Goal: Transaction & Acquisition: Purchase product/service

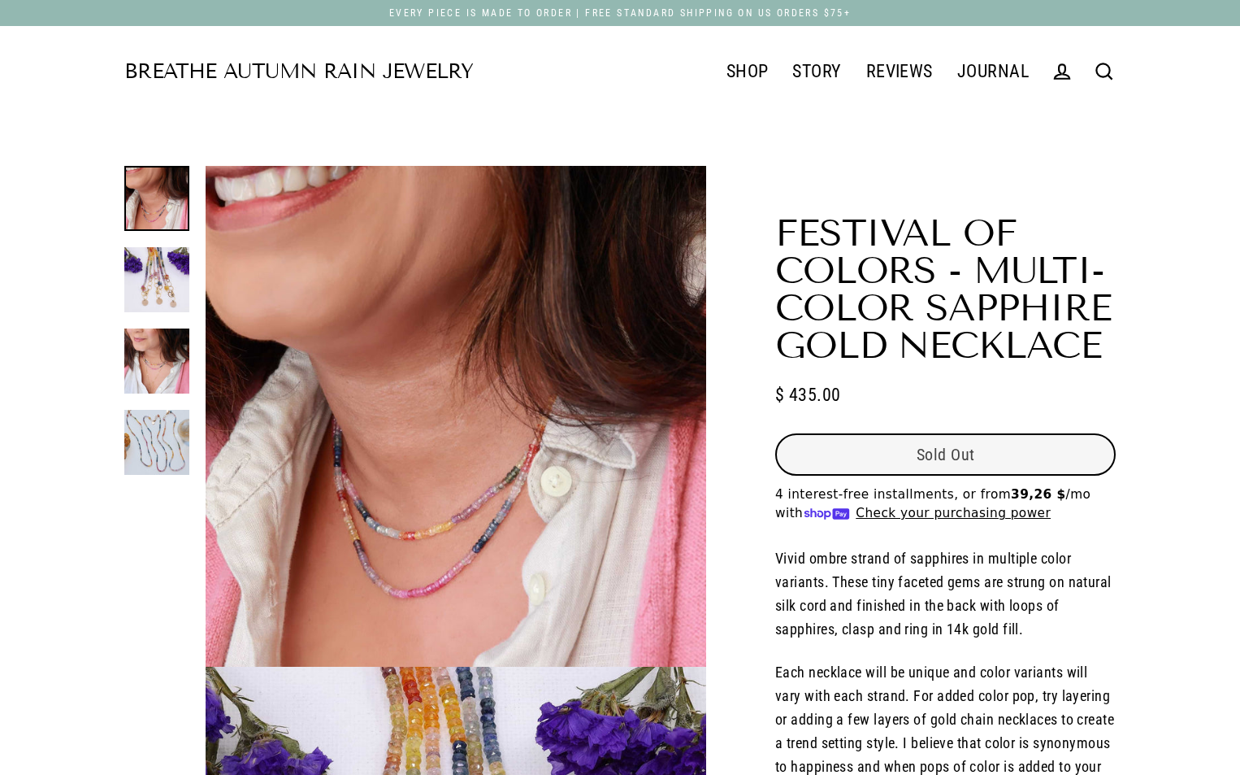
select select "3"
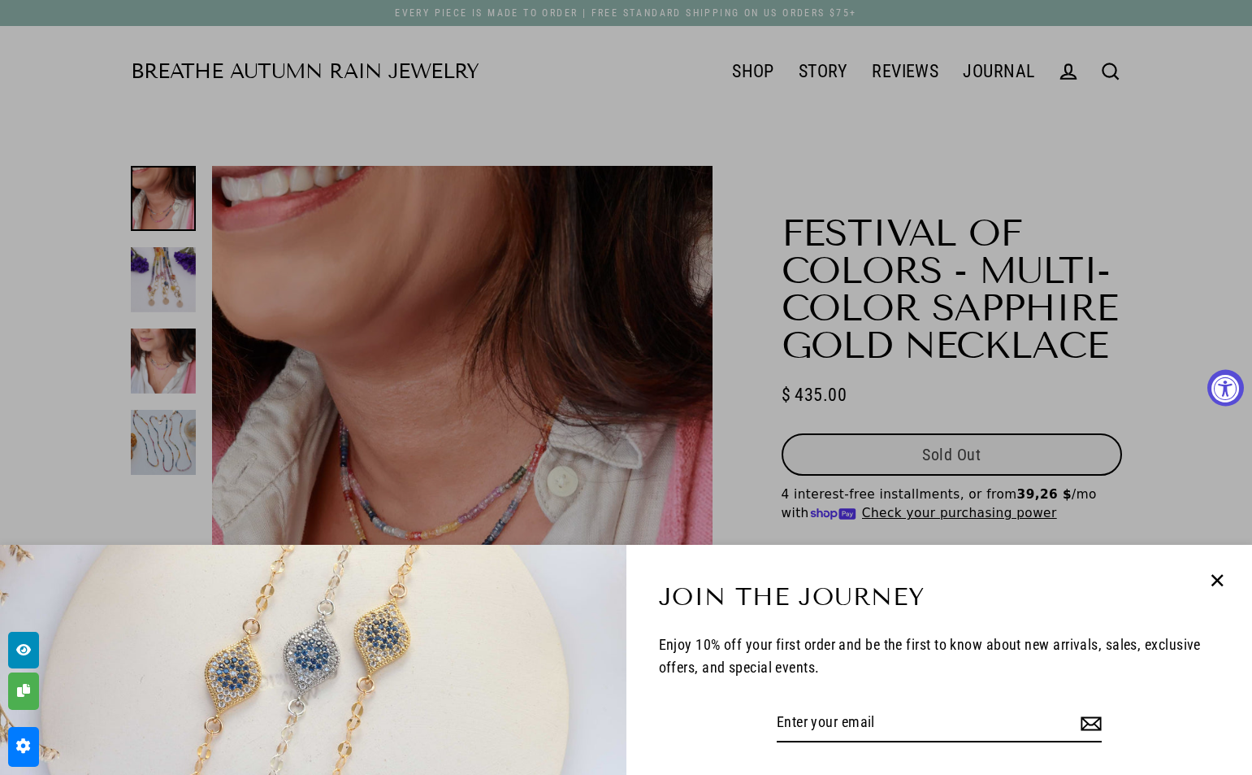
click at [1210, 583] on icon "button" at bounding box center [1216, 580] width 25 height 25
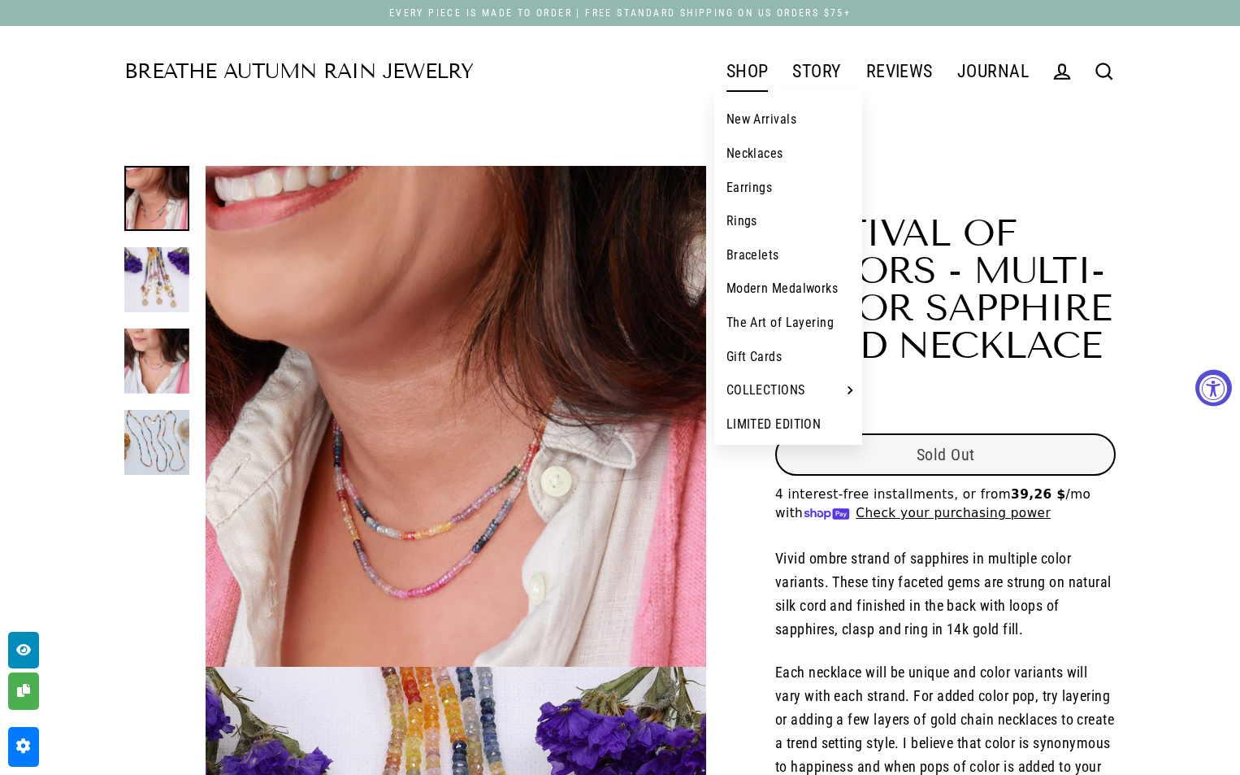
click at [752, 136] on link "New Arrivals" at bounding box center [788, 119] width 149 height 34
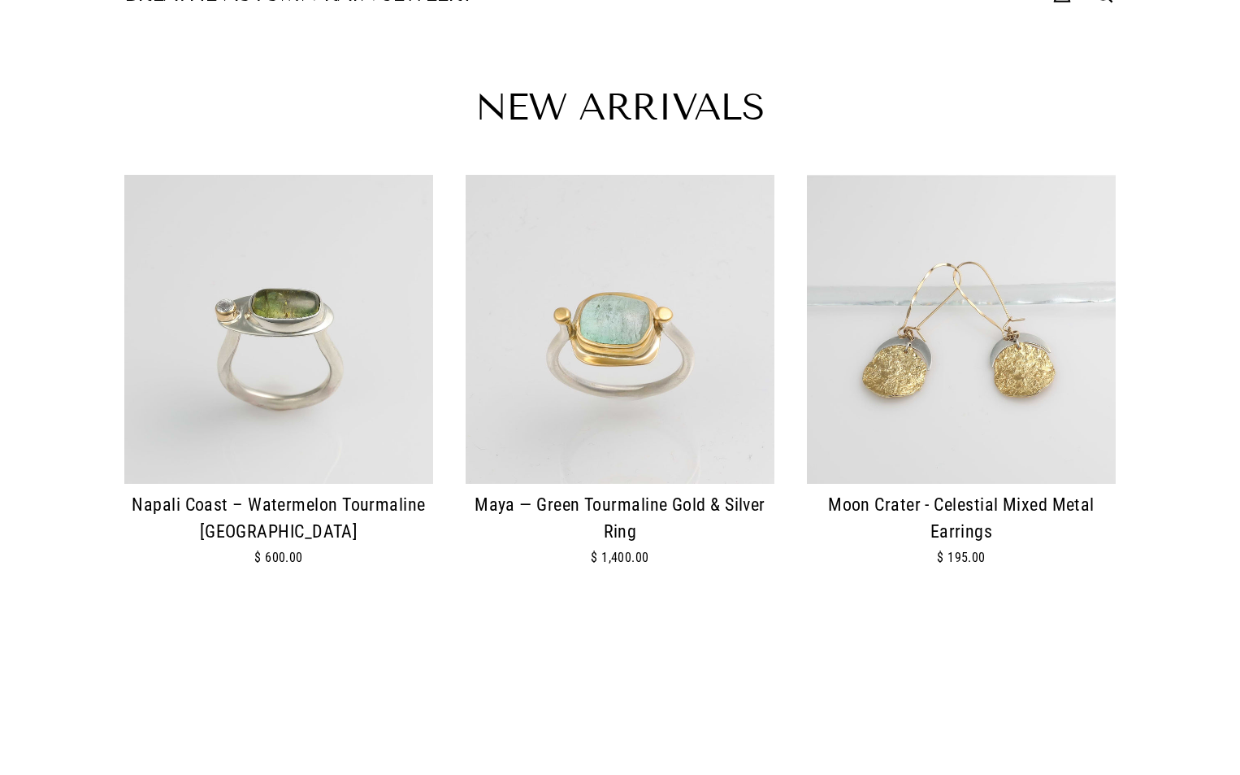
scroll to position [81, 0]
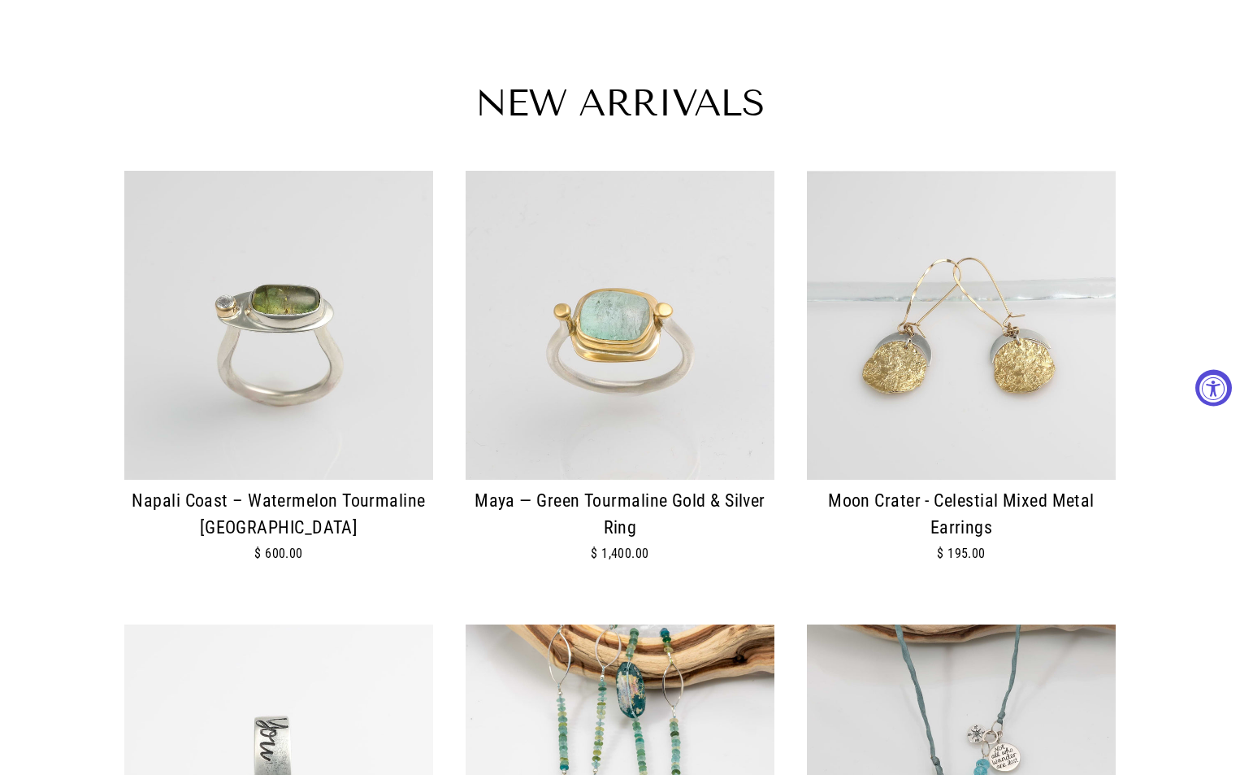
click at [644, 398] on img at bounding box center [620, 325] width 309 height 309
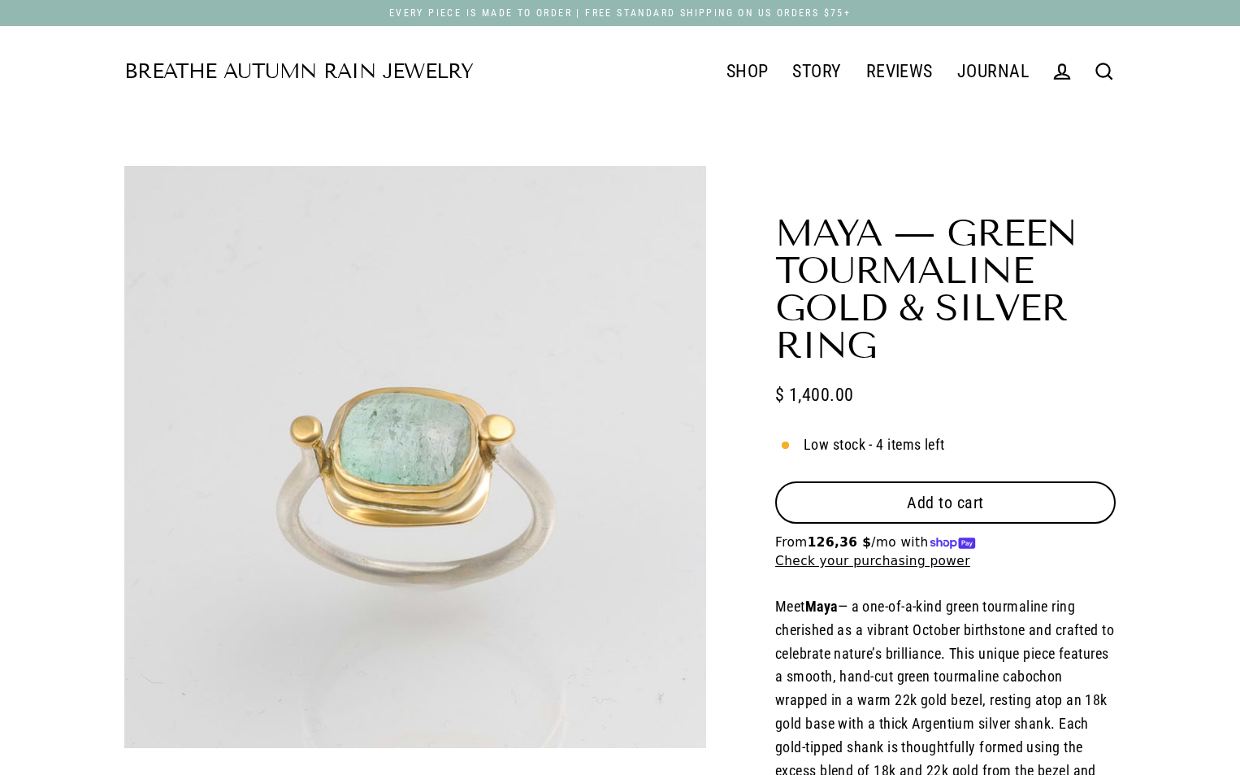
click at [934, 501] on button "Add to cart" at bounding box center [945, 502] width 341 height 42
select select "3"
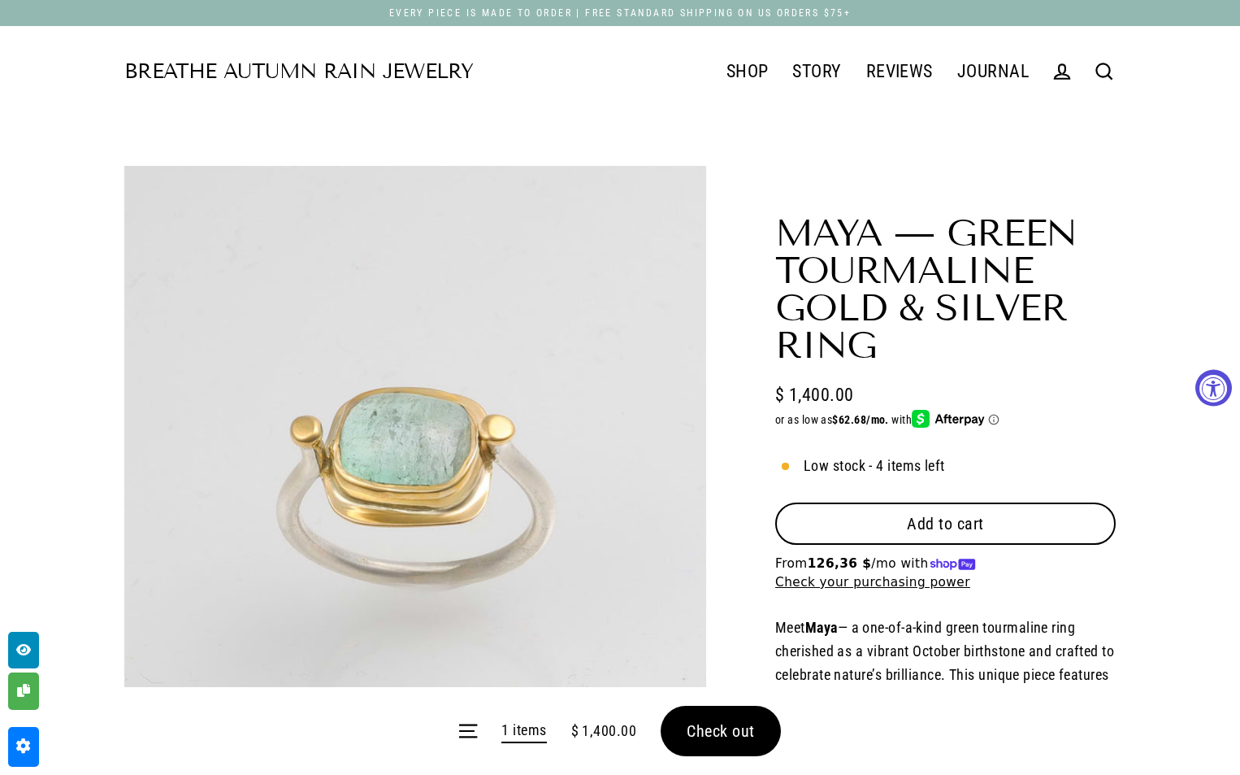
click at [705, 728] on form "Menu 1 items $ 1,400.00 Check out" at bounding box center [620, 731] width 1240 height 88
click at [757, 734] on form "Menu 1 items $ 1,400.00 Check out" at bounding box center [620, 731] width 1240 height 88
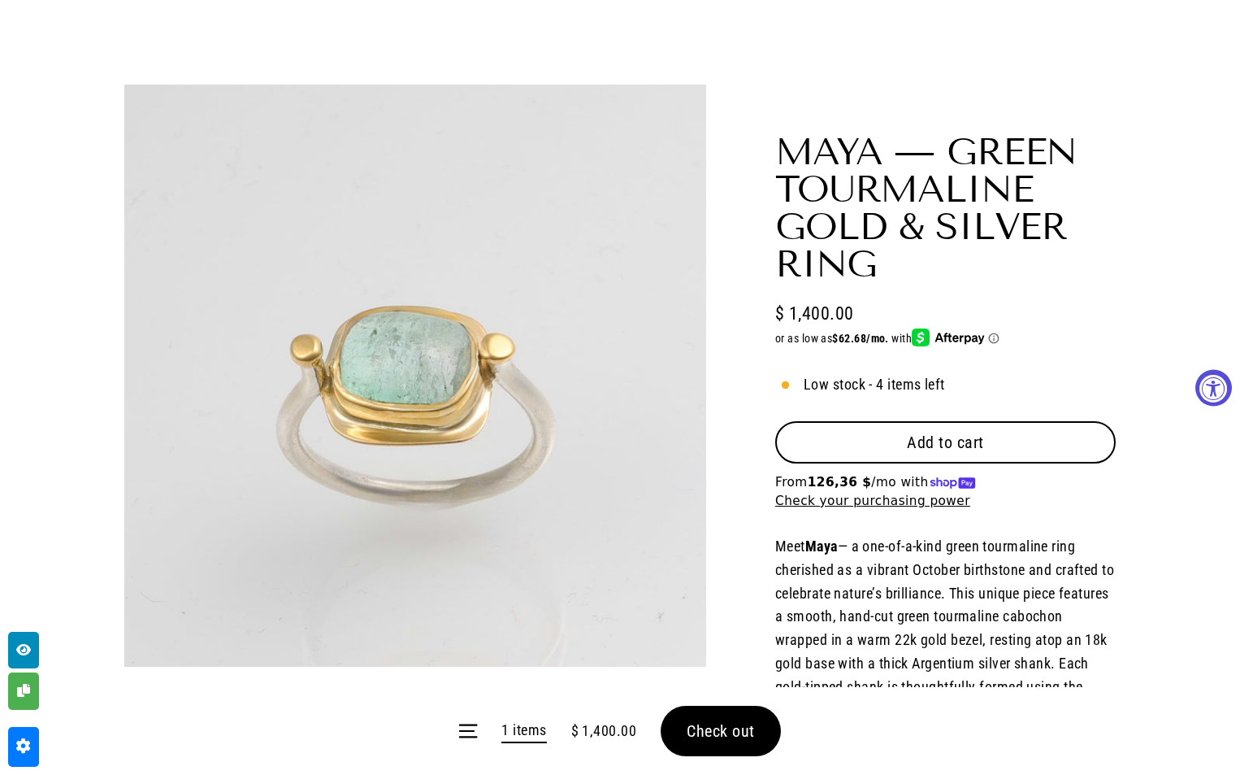
click at [705, 731] on form "Menu 1 items $ 1,400.00 Check out" at bounding box center [620, 731] width 1240 height 88
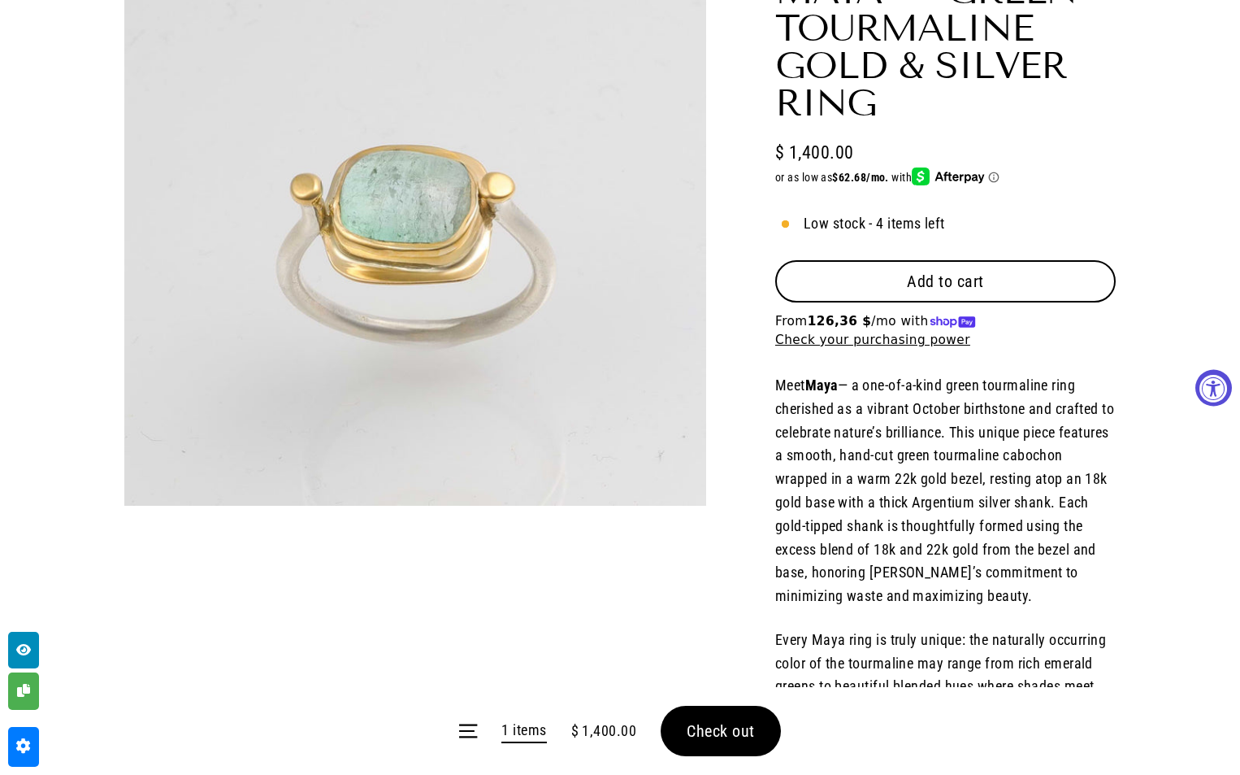
scroll to position [244, 0]
click at [716, 738] on form "Menu 1 items $ 1,400.00 Check out" at bounding box center [620, 731] width 1240 height 88
